Goal: Transaction & Acquisition: Purchase product/service

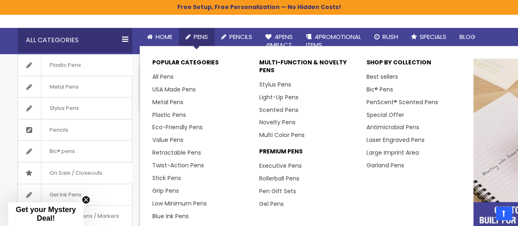
scroll to position [65, 0]
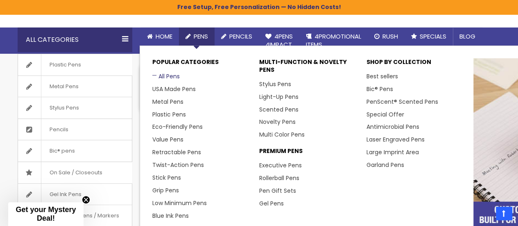
click at [169, 77] on link "All Pens" at bounding box center [165, 76] width 27 height 8
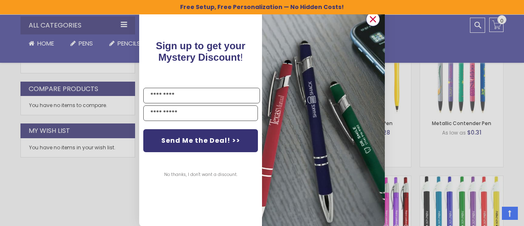
click at [368, 20] on circle "Close dialog" at bounding box center [373, 19] width 12 height 12
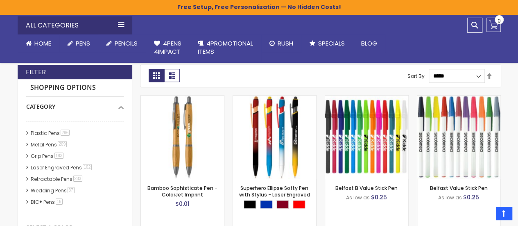
scroll to position [176, 0]
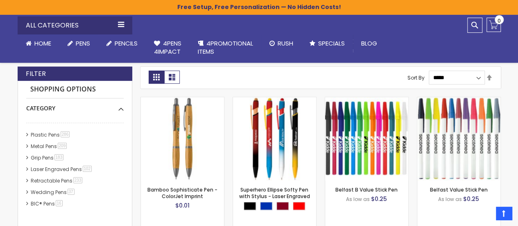
click at [84, 89] on strong "Shopping Options" at bounding box center [74, 90] width 97 height 18
click at [119, 105] on div "Category" at bounding box center [74, 105] width 97 height 14
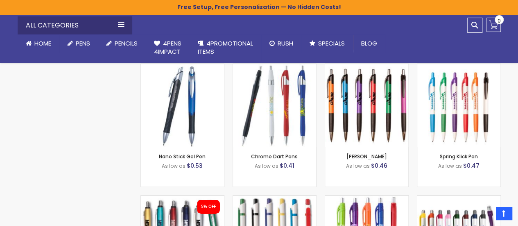
scroll to position [3036, 0]
